Goal: Check status: Check status

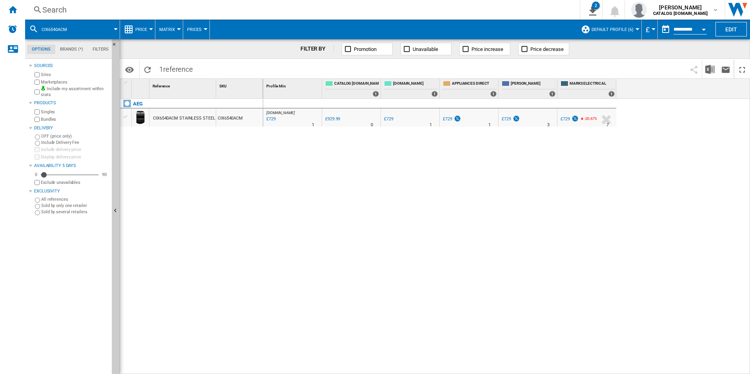
drag, startPoint x: 447, startPoint y: 263, endPoint x: 442, endPoint y: 261, distance: 5.1
click at [447, 263] on div "[DOMAIN_NAME] : AO -21.6 % £729 % N/A 1 [DOMAIN_NAME] : AO 0.0 % £929.99 % N/A" at bounding box center [506, 237] width 487 height 276
click at [287, 214] on div "[DOMAIN_NAME] : AO -21.6 % £729 % N/A 1 [DOMAIN_NAME] : AO 0.0 % £929.99 % N/A" at bounding box center [506, 237] width 487 height 276
click at [178, 12] on div "Search" at bounding box center [311, 9] width 539 height 11
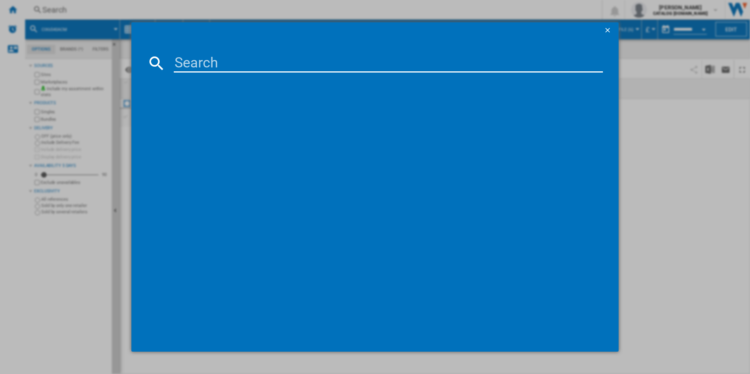
click at [231, 68] on input at bounding box center [389, 63] width 430 height 19
paste input "CCX6540ACW"
type input "CCX6540ACW"
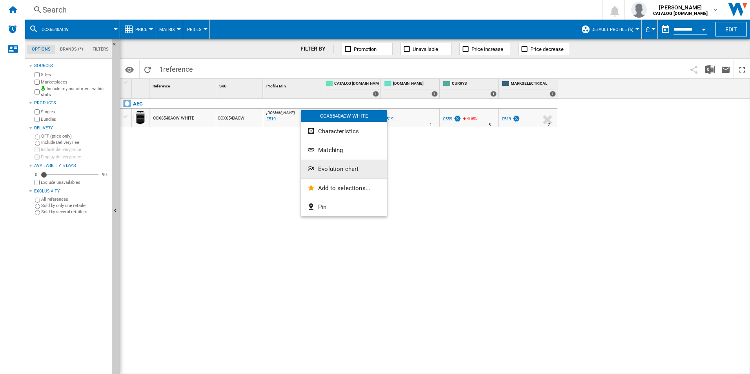
click at [329, 167] on span "Evolution chart" at bounding box center [338, 169] width 40 height 7
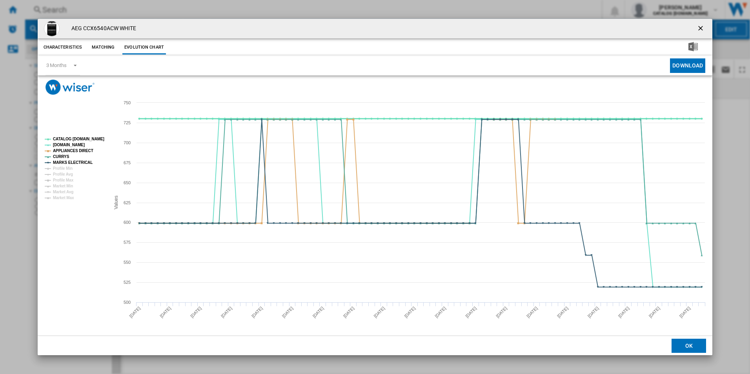
click at [88, 138] on tspan "CATALOG ELECTROLUX.UK" at bounding box center [78, 139] width 51 height 4
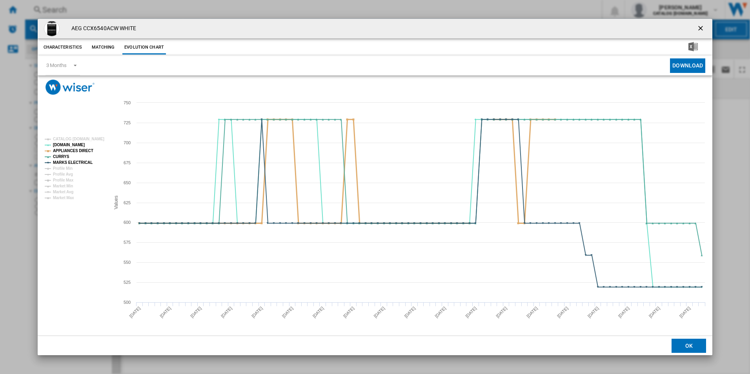
click at [85, 151] on tspan "APPLIANCES DIRECT" at bounding box center [73, 151] width 40 height 4
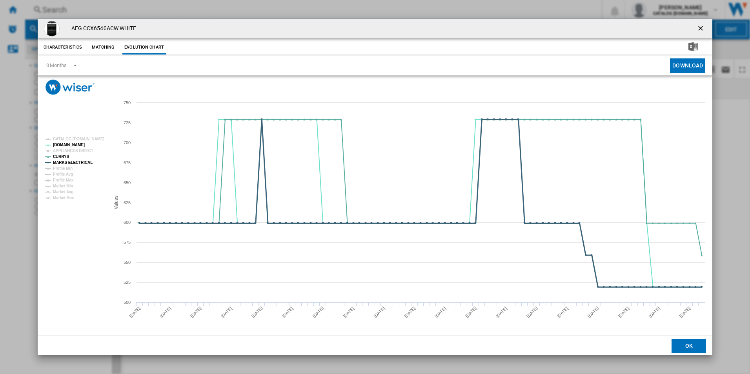
click at [82, 162] on tspan "MARKS ELECTRICAL" at bounding box center [73, 163] width 40 height 4
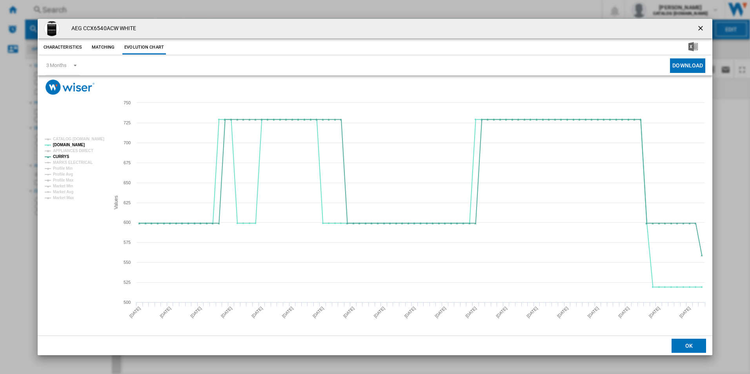
drag, startPoint x: 701, startPoint y: 28, endPoint x: 582, endPoint y: 33, distance: 119.8
click at [701, 28] on ng-md-icon "getI18NText('BUTTONS.CLOSE_DIALOG')" at bounding box center [701, 28] width 9 height 9
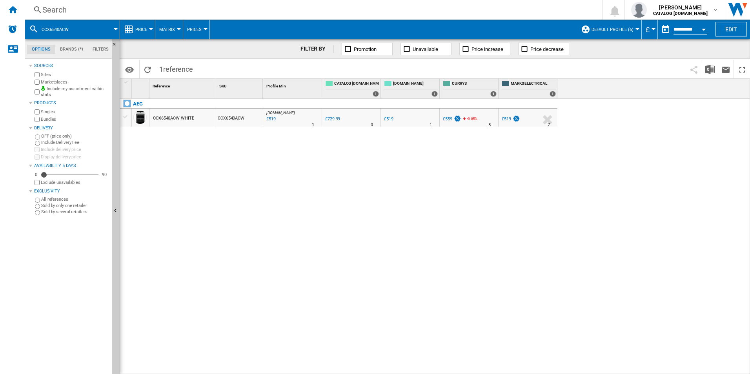
click at [525, 14] on div "Search" at bounding box center [311, 9] width 539 height 11
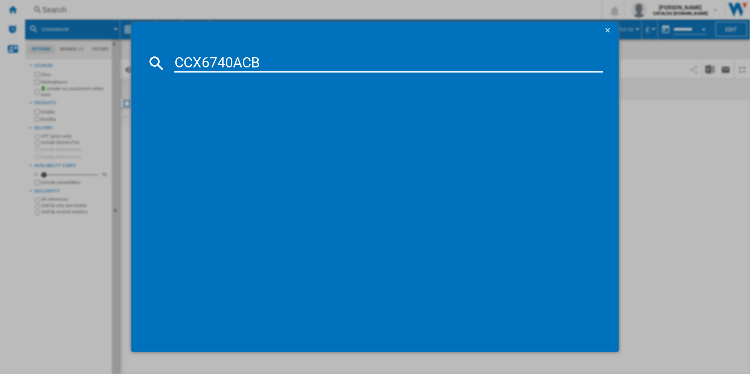
type input "CCX6740ACB"
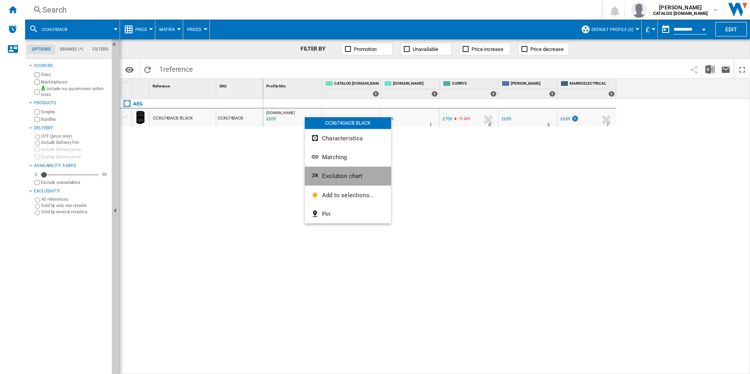
click at [345, 172] on button "Evolution chart" at bounding box center [348, 176] width 86 height 19
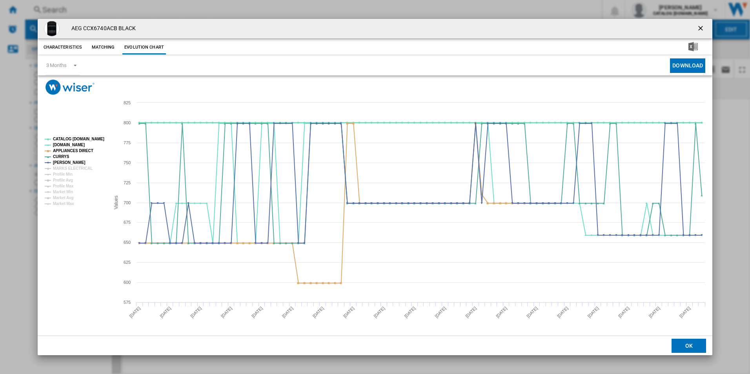
click at [90, 141] on tspan "CATALOG ELECTROLUX.UK" at bounding box center [78, 139] width 51 height 4
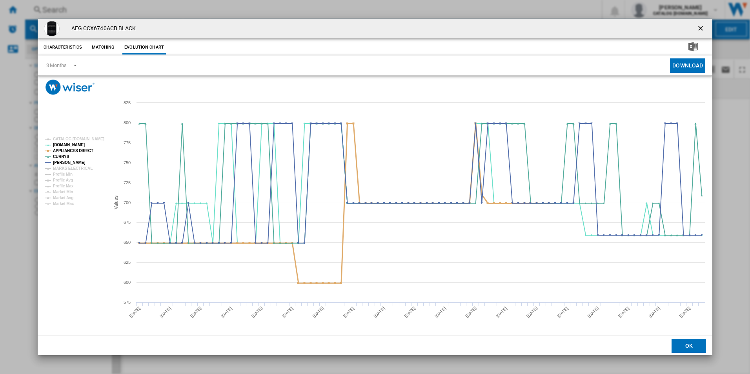
click at [86, 149] on tspan "APPLIANCES DIRECT" at bounding box center [73, 151] width 40 height 4
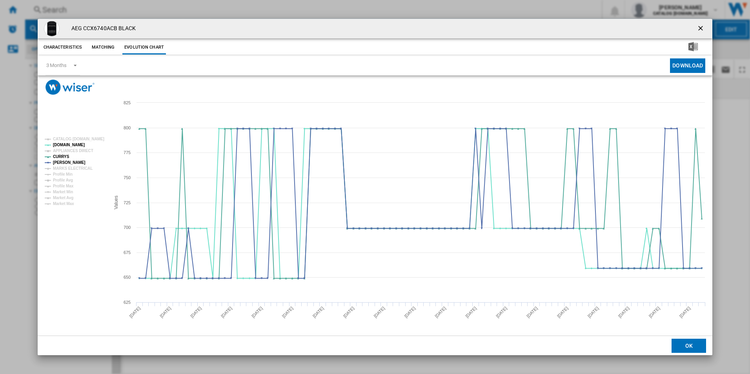
drag, startPoint x: 700, startPoint y: 31, endPoint x: 687, endPoint y: 29, distance: 12.6
click at [700, 31] on ng-md-icon "getI18NText('BUTTONS.CLOSE_DIALOG')" at bounding box center [701, 28] width 9 height 9
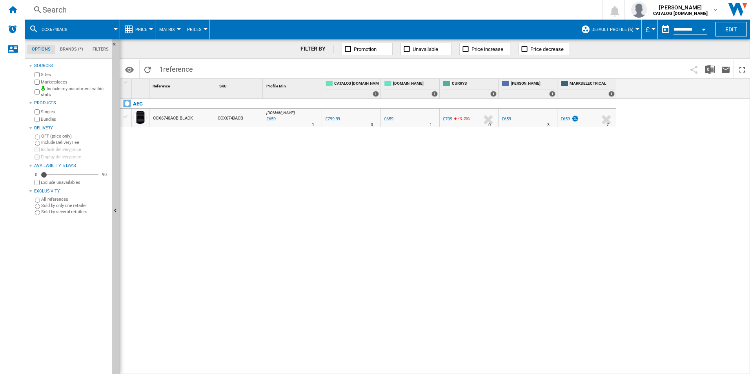
click at [521, 10] on div "Search" at bounding box center [311, 9] width 539 height 11
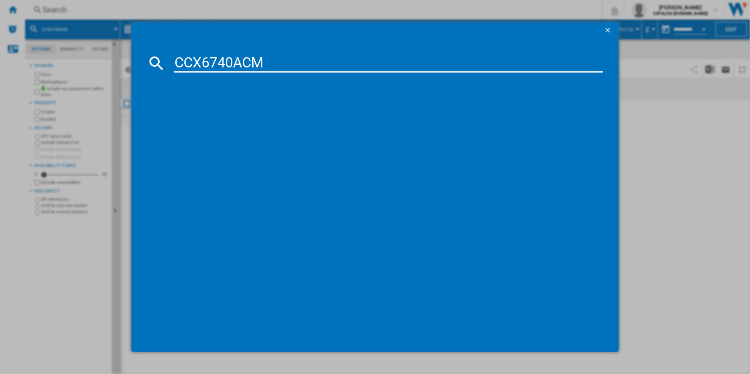
type input "CCX6740ACM"
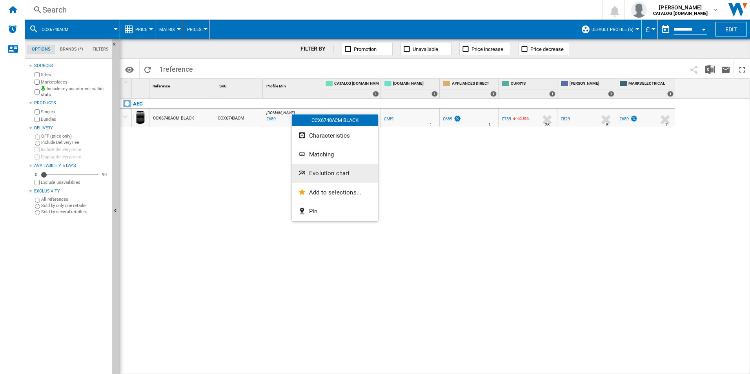
click at [316, 173] on span "Evolution chart" at bounding box center [329, 173] width 40 height 7
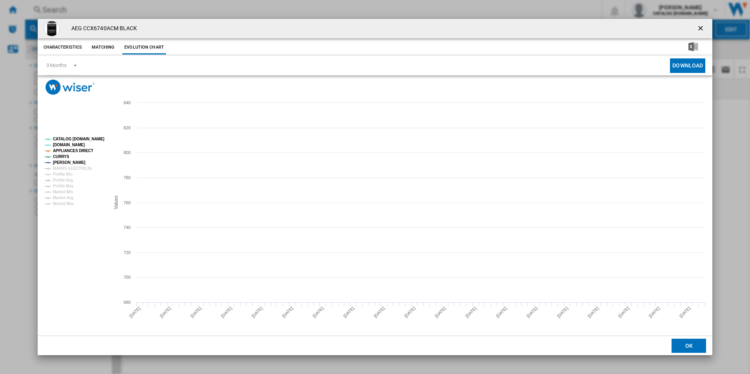
click at [86, 137] on tspan "CATALOG ELECTROLUX.UK" at bounding box center [78, 139] width 51 height 4
click at [86, 151] on tspan "APPLIANCES DIRECT" at bounding box center [73, 151] width 40 height 4
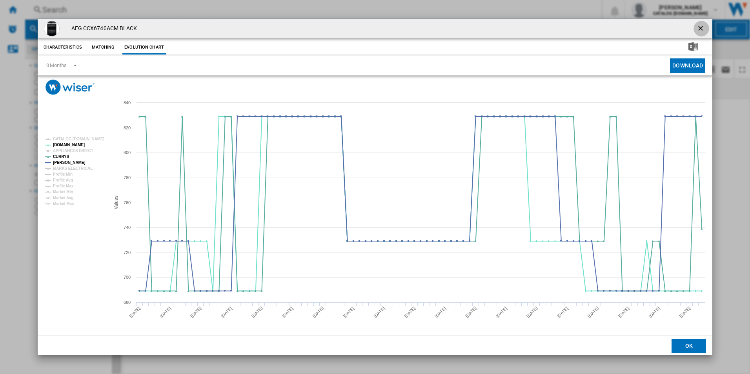
click at [699, 28] on ng-md-icon "getI18NText('BUTTONS.CLOSE_DIALOG')" at bounding box center [701, 28] width 9 height 9
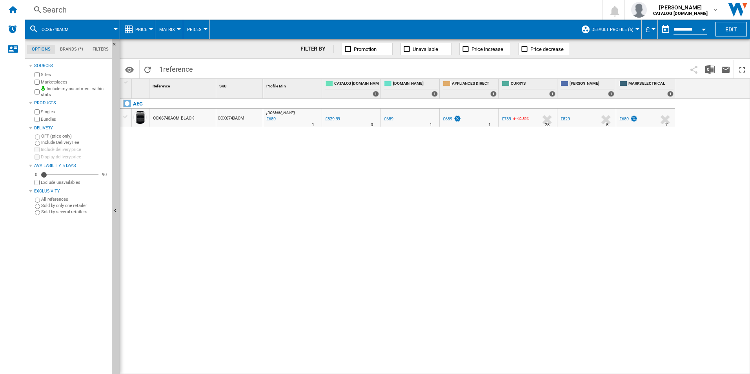
click at [461, 6] on div "Search" at bounding box center [311, 9] width 539 height 11
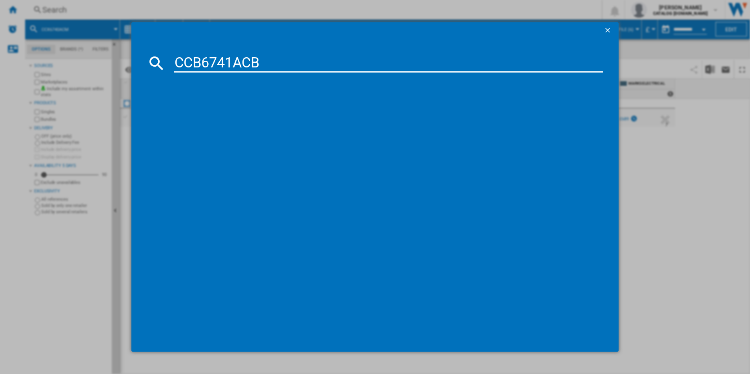
type input "CCB6741ACB"
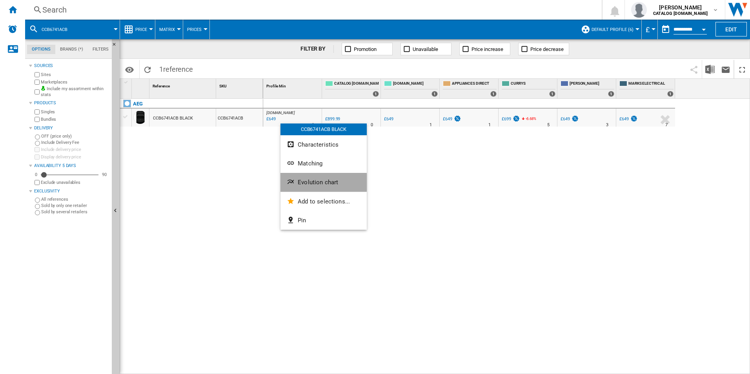
click at [316, 182] on span "Evolution chart" at bounding box center [318, 182] width 40 height 7
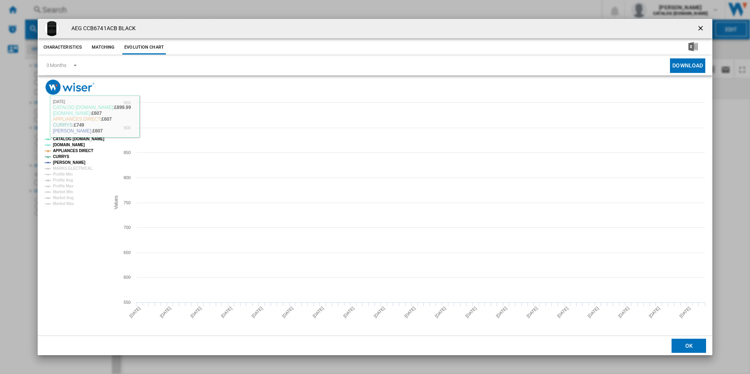
click at [100, 139] on tspan "CATALOG ELECTROLUX.UK" at bounding box center [78, 139] width 51 height 4
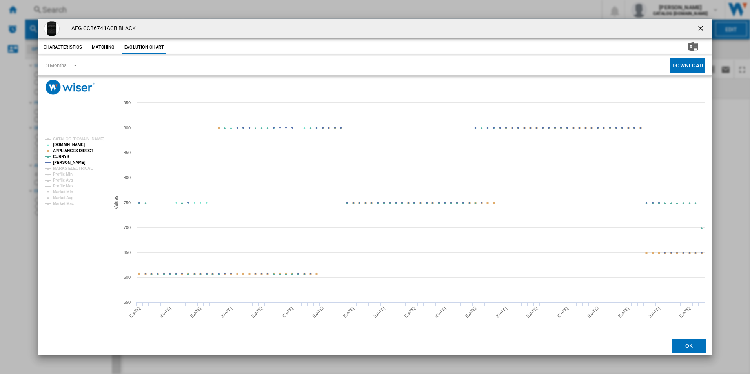
click at [84, 152] on tspan "APPLIANCES DIRECT" at bounding box center [73, 151] width 40 height 4
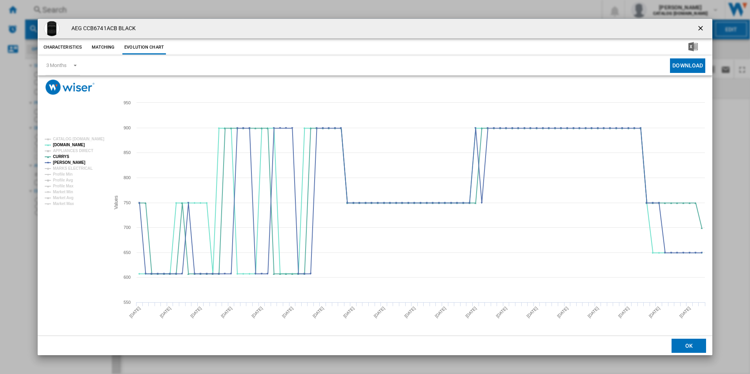
click at [699, 25] on ng-md-icon "getI18NText('BUTTONS.CLOSE_DIALOG')" at bounding box center [701, 28] width 9 height 9
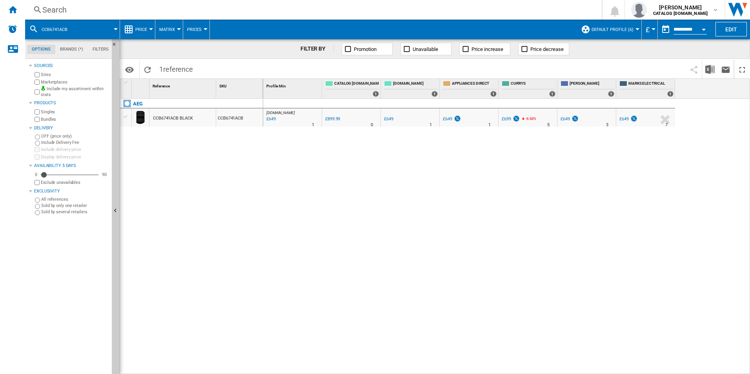
click at [434, 11] on div "Search" at bounding box center [311, 9] width 539 height 11
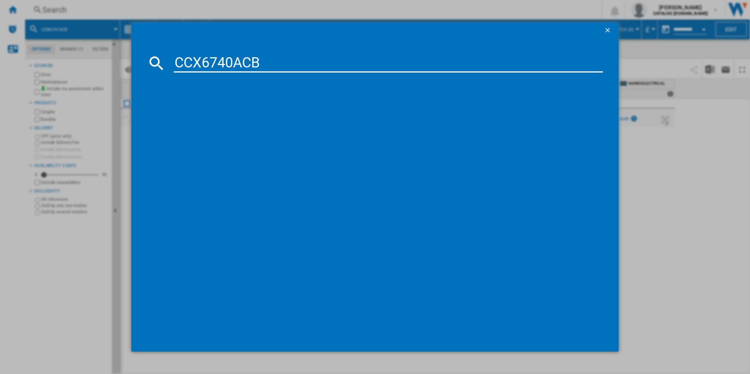
type input "CCX6740ACB"
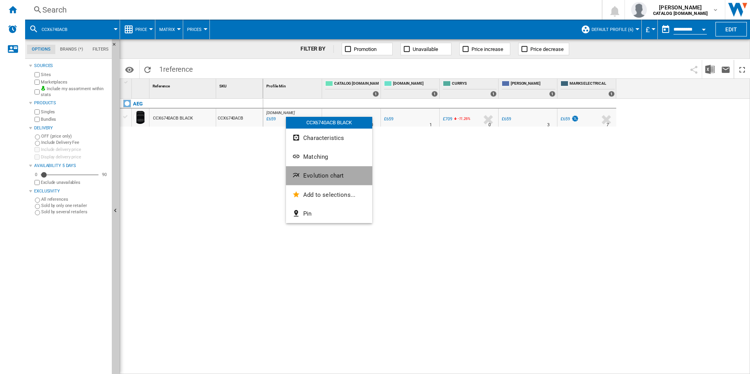
click at [315, 168] on button "Evolution chart" at bounding box center [329, 175] width 86 height 19
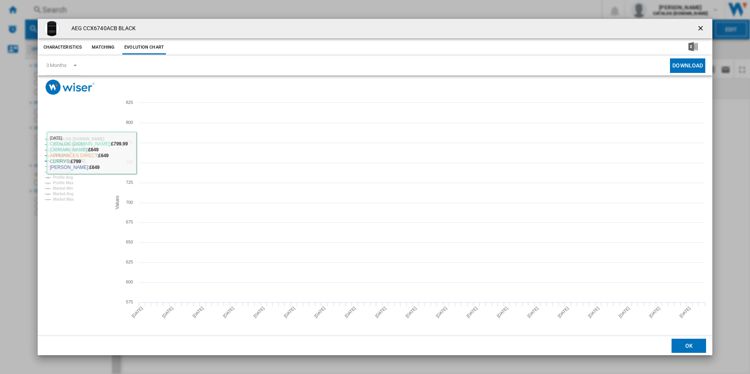
click at [101, 139] on tspan "CATALOG ELECTROLUX.UK" at bounding box center [78, 139] width 51 height 4
drag, startPoint x: 84, startPoint y: 149, endPoint x: 77, endPoint y: 155, distance: 9.2
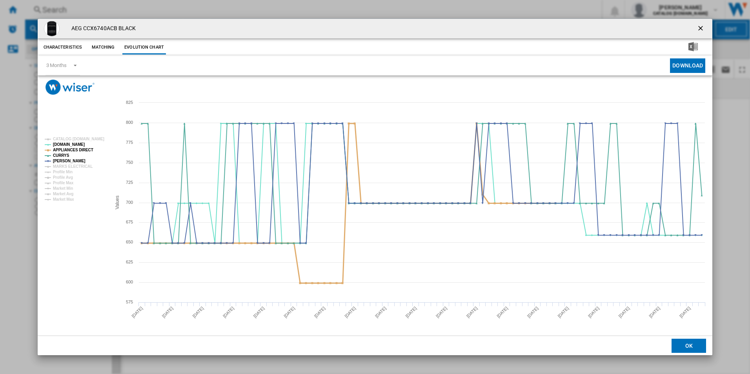
click at [83, 149] on tspan "APPLIANCES DIRECT" at bounding box center [73, 150] width 40 height 4
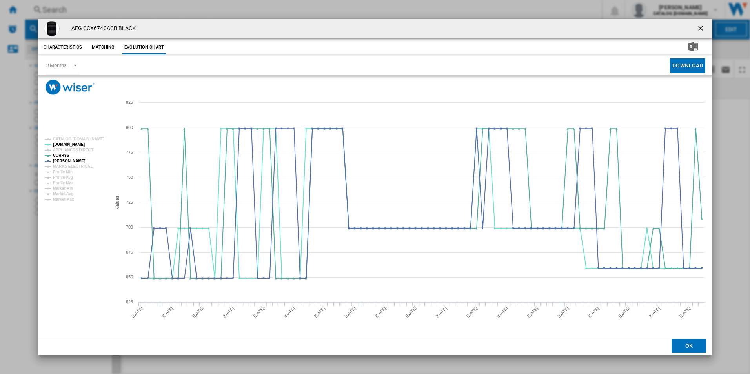
click at [699, 27] on ng-md-icon "getI18NText('BUTTONS.CLOSE_DIALOG')" at bounding box center [701, 28] width 9 height 9
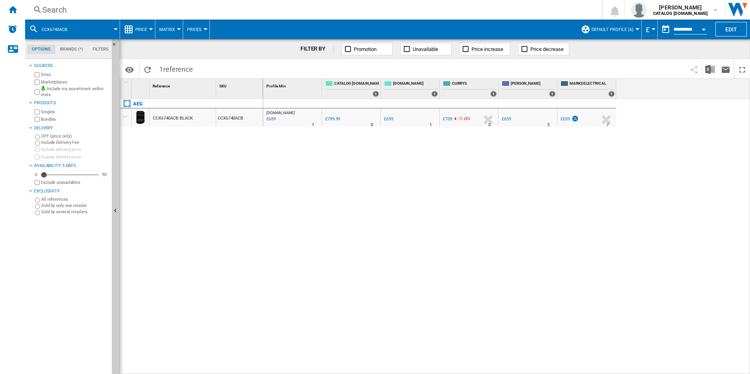
click at [349, 7] on div "Search" at bounding box center [311, 9] width 539 height 11
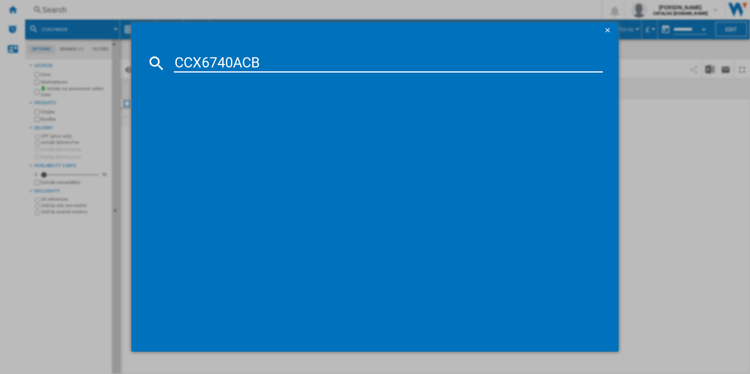
type input "CCX6740ACB"
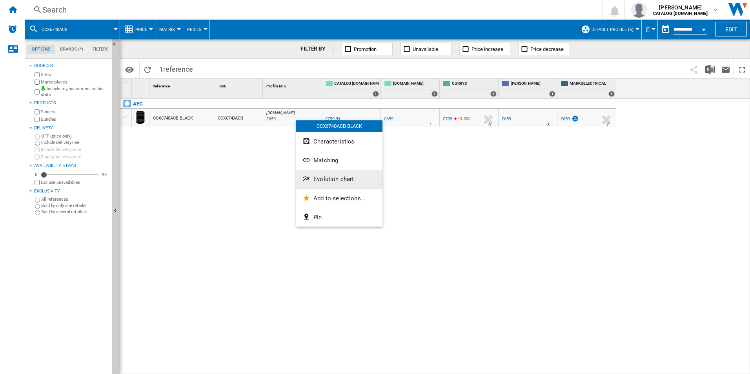
click at [327, 173] on button "Evolution chart" at bounding box center [339, 179] width 86 height 19
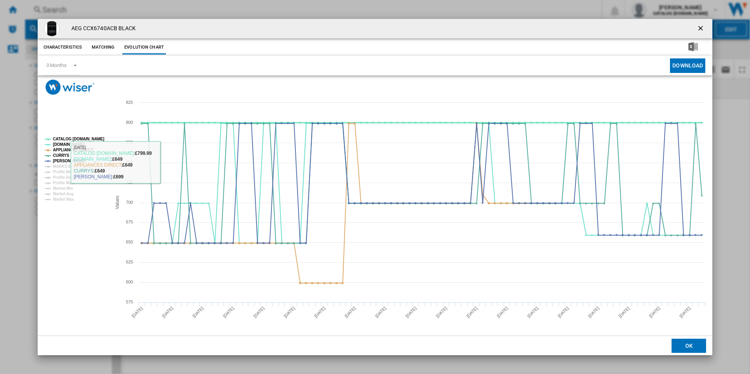
click at [93, 140] on tspan "CATALOG ELECTROLUX.UK" at bounding box center [78, 139] width 51 height 4
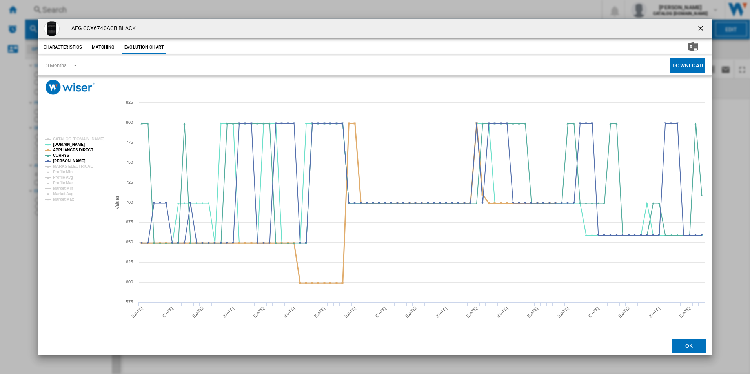
click at [84, 150] on tspan "APPLIANCES DIRECT" at bounding box center [73, 150] width 40 height 4
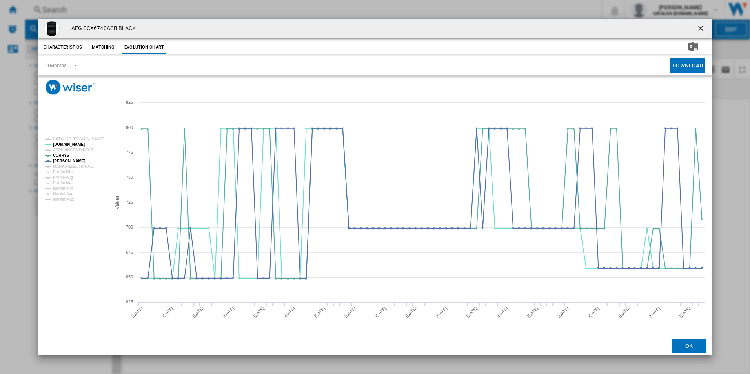
drag, startPoint x: 698, startPoint y: 29, endPoint x: 681, endPoint y: 26, distance: 17.5
click at [698, 29] on ng-md-icon "getI18NText('BUTTONS.CLOSE_DIALOG')" at bounding box center [701, 28] width 9 height 9
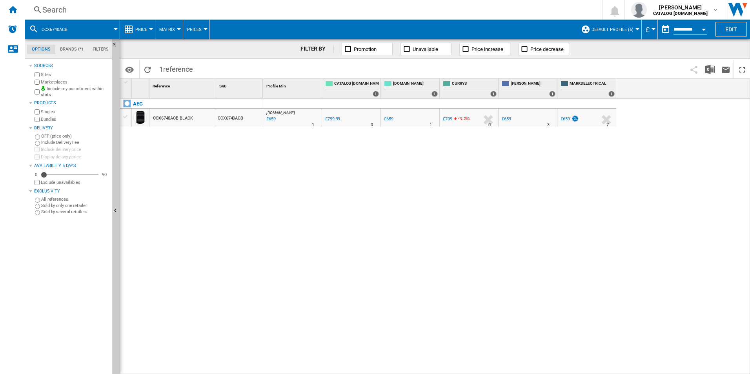
click at [480, 11] on div "Search" at bounding box center [311, 9] width 539 height 11
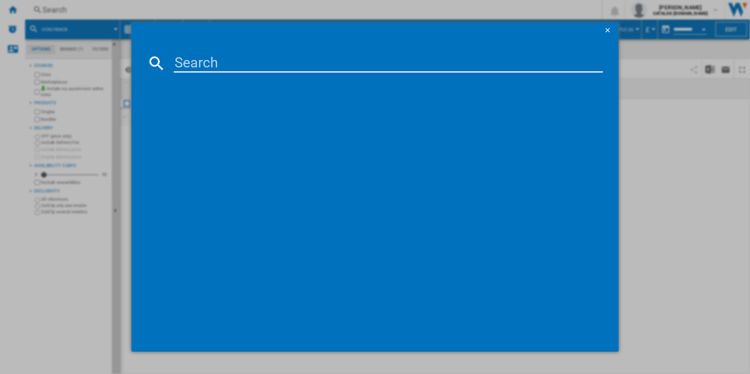
paste input "CCX6540ACW"
type input "CCX6540ACW"
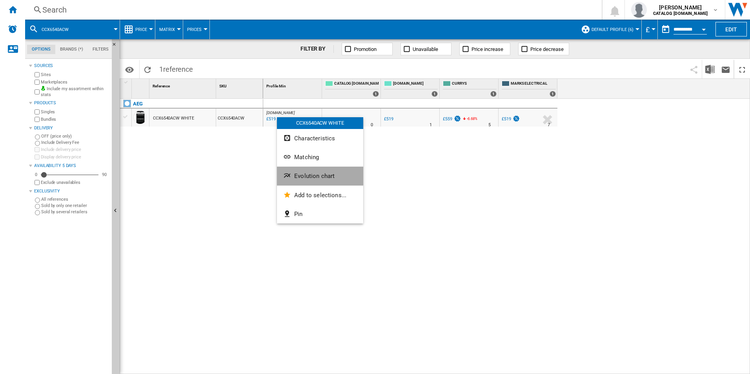
click at [318, 167] on button "Evolution chart" at bounding box center [320, 176] width 86 height 19
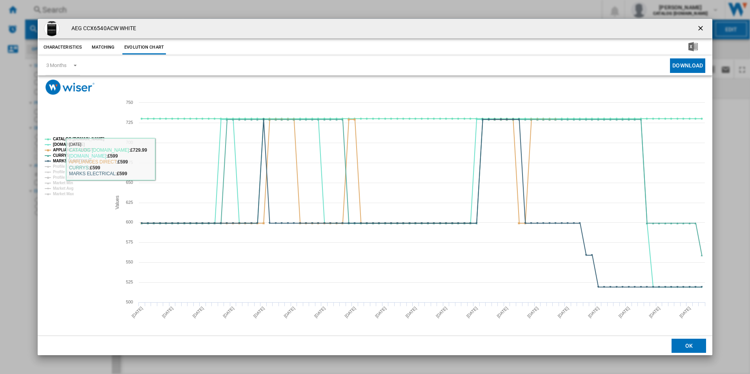
click at [109, 142] on rect "Product popup" at bounding box center [375, 215] width 675 height 241
click at [86, 132] on rect "Product popup" at bounding box center [375, 215] width 675 height 241
drag, startPoint x: 92, startPoint y: 140, endPoint x: 89, endPoint y: 145, distance: 6.0
click at [92, 140] on tspan "CATALOG ELECTROLUX.UK" at bounding box center [78, 139] width 51 height 4
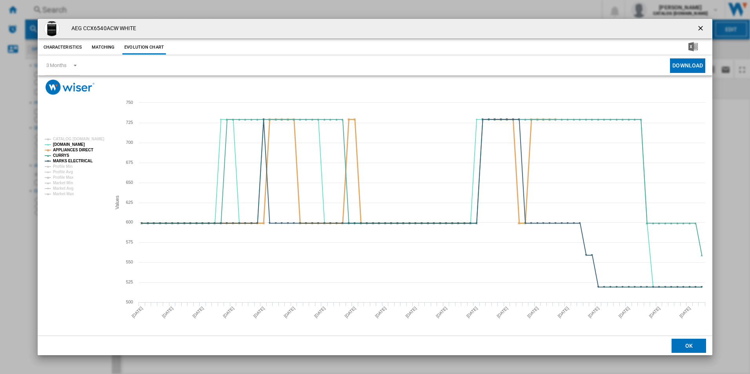
click at [82, 151] on tspan "APPLIANCES DIRECT" at bounding box center [73, 150] width 40 height 4
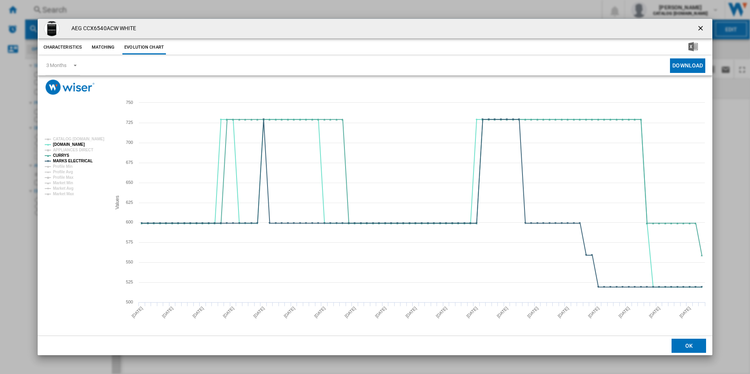
click at [82, 156] on rect "Product popup" at bounding box center [75, 166] width 66 height 65
click at [86, 161] on tspan "MARKS ELECTRICAL" at bounding box center [73, 161] width 40 height 4
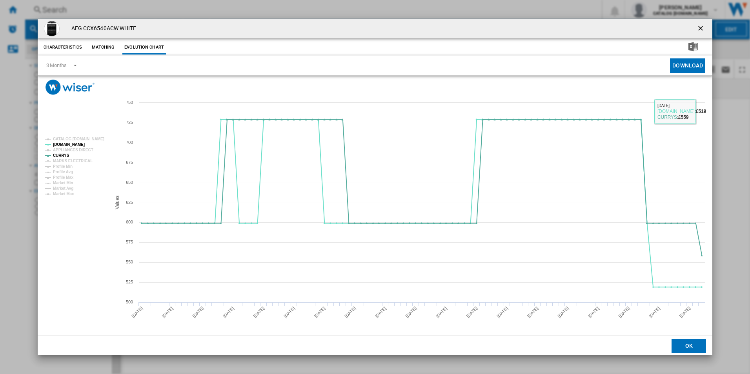
drag, startPoint x: 703, startPoint y: 28, endPoint x: 696, endPoint y: 25, distance: 7.0
click at [703, 28] on ng-md-icon "getI18NText('BUTTONS.CLOSE_DIALOG')" at bounding box center [701, 28] width 9 height 9
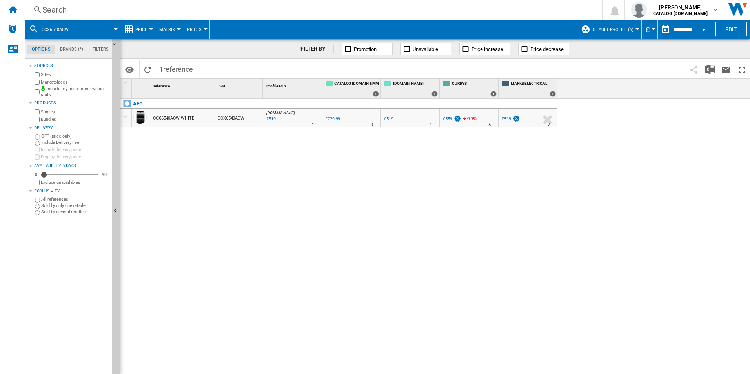
click at [524, 13] on div "Search" at bounding box center [311, 9] width 539 height 11
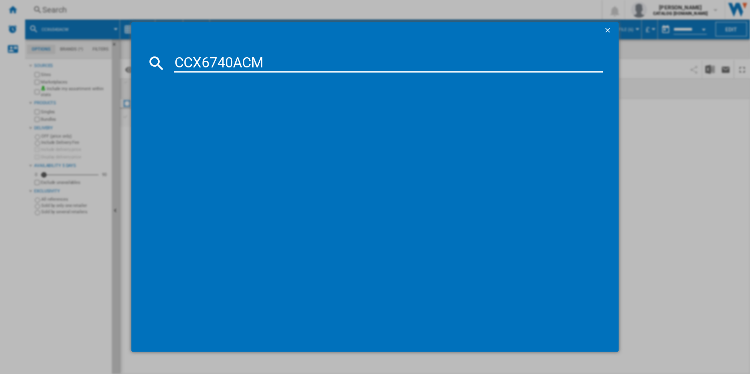
type input "CCX6740ACM"
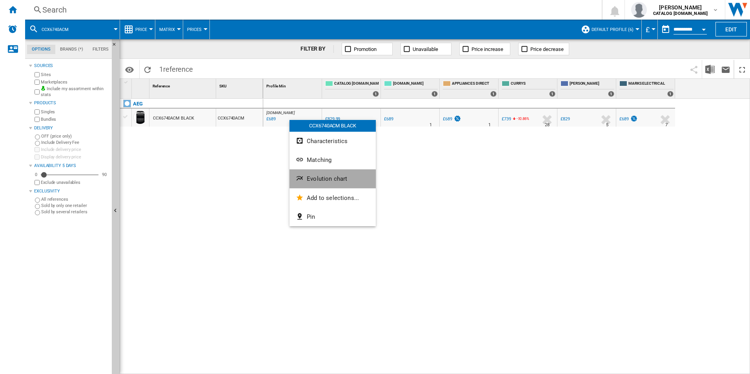
click at [323, 182] on span "Evolution chart" at bounding box center [327, 178] width 40 height 7
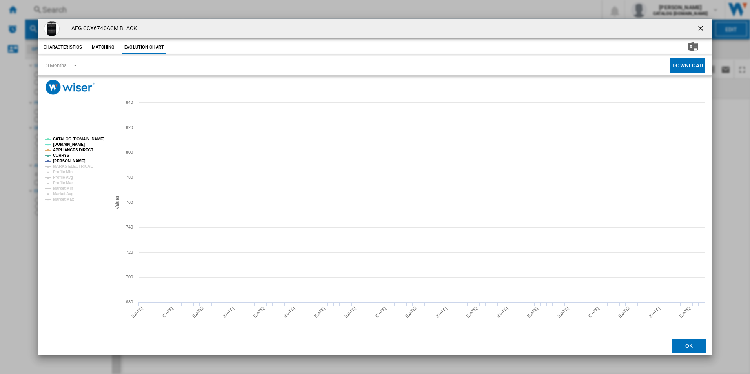
click at [92, 140] on tspan "CATALOG ELECTROLUX.UK" at bounding box center [78, 139] width 51 height 4
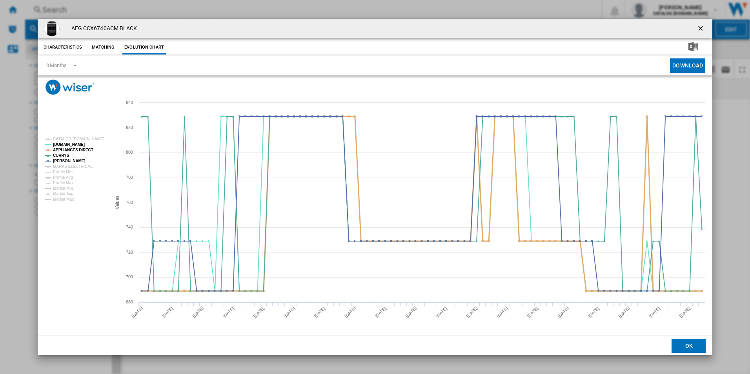
click at [84, 148] on tspan "APPLIANCES DIRECT" at bounding box center [73, 150] width 40 height 4
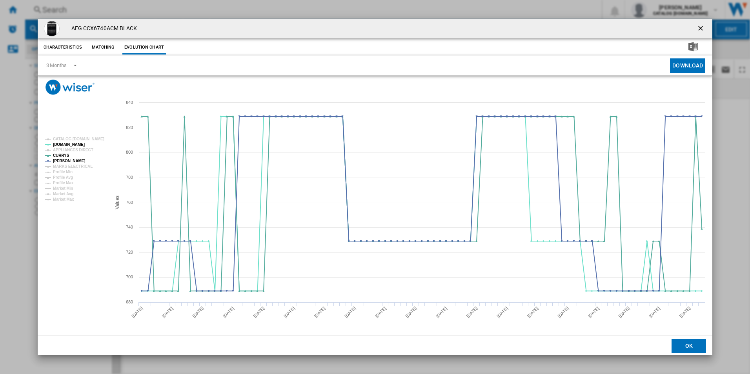
drag, startPoint x: 701, startPoint y: 29, endPoint x: 692, endPoint y: 40, distance: 14.2
click at [701, 29] on ng-md-icon "getI18NText('BUTTONS.CLOSE_DIALOG')" at bounding box center [701, 28] width 9 height 9
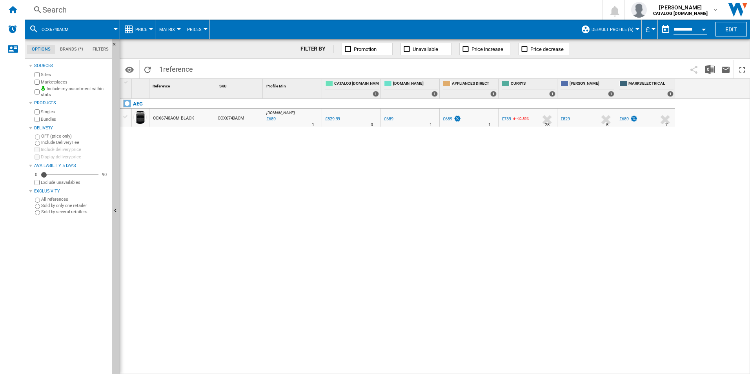
click at [504, 233] on div "AO.COM : AO -17.0 % £689 % N/A 1 AO.COM : AO 0.0 % £829.99 % N/A" at bounding box center [506, 237] width 487 height 276
drag, startPoint x: 517, startPoint y: 247, endPoint x: 599, endPoint y: 144, distance: 131.0
click at [517, 247] on div "AO.COM : AO -17.0 % £689 % N/A 1 AO.COM : AO 0.0 % £829.99 % N/A" at bounding box center [506, 237] width 487 height 276
